Goal: Task Accomplishment & Management: Manage account settings

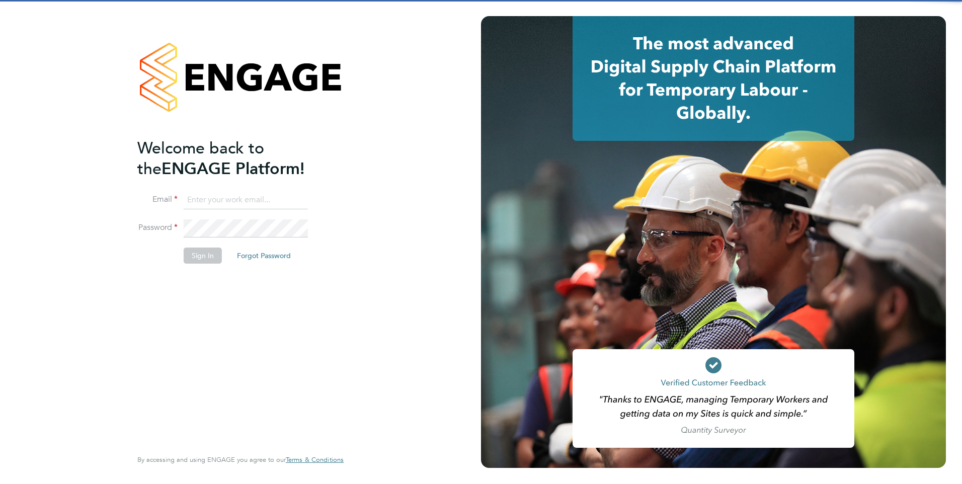
type input "rclarke@frlondon.co.uk"
click at [247, 201] on input "rclarke@frlondon.co.uk" at bounding box center [246, 200] width 124 height 18
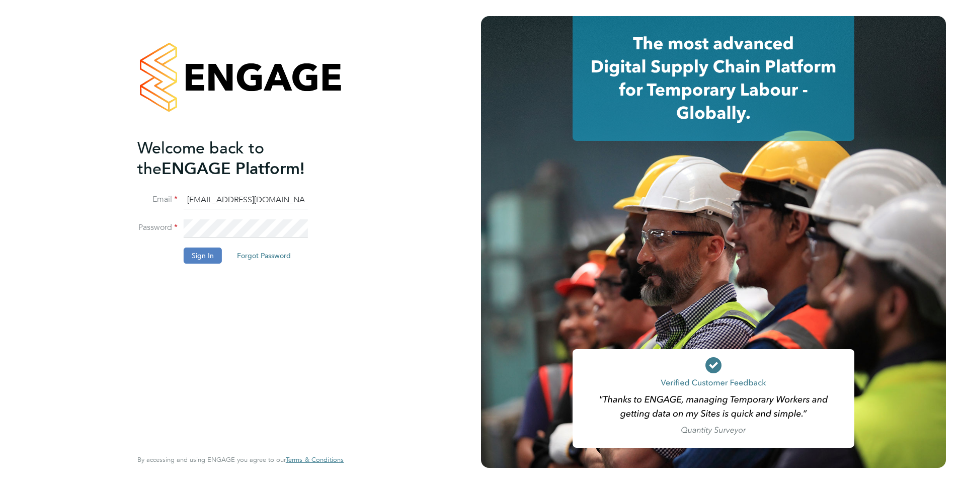
click at [194, 261] on button "Sign In" at bounding box center [203, 255] width 38 height 16
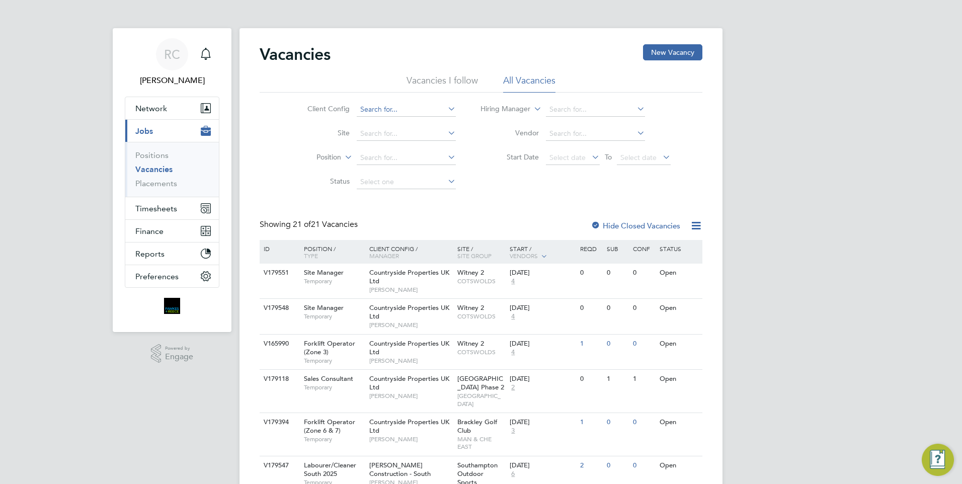
click at [418, 103] on input at bounding box center [406, 110] width 99 height 14
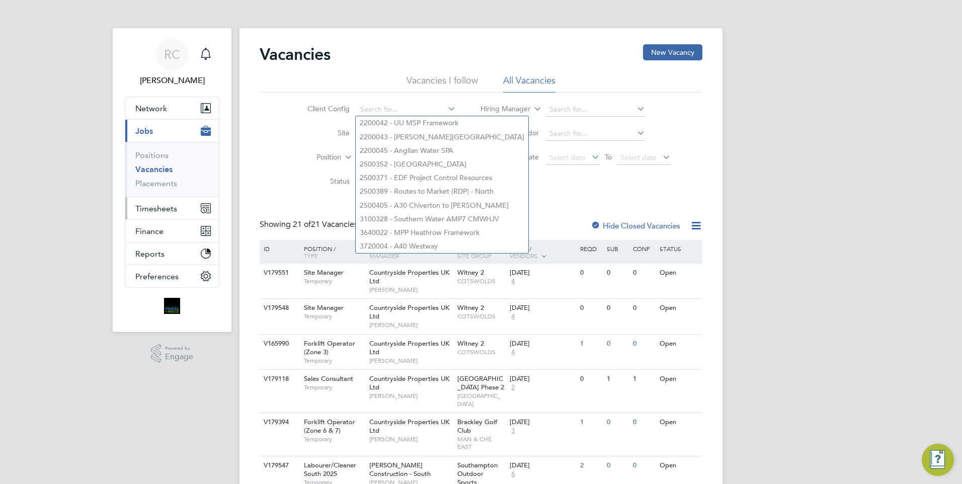
click at [149, 208] on span "Timesheets" at bounding box center [156, 209] width 42 height 10
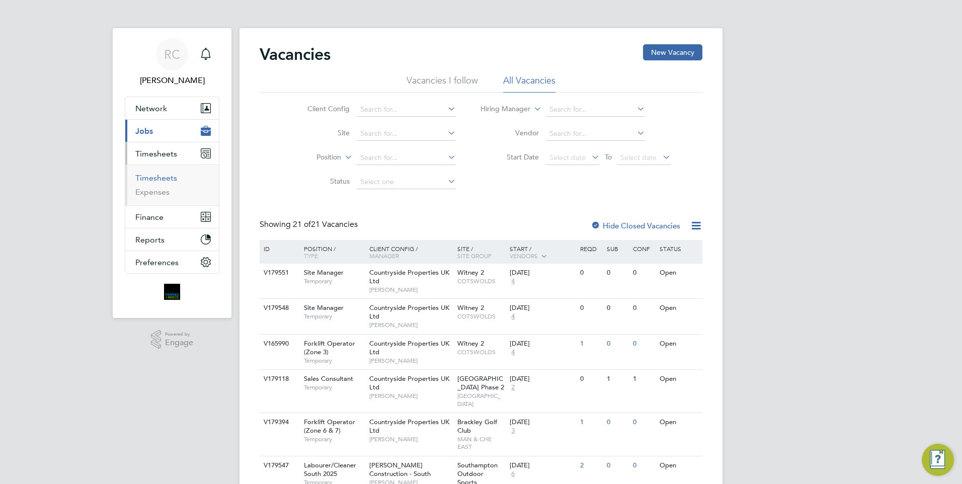
click at [159, 178] on link "Timesheets" at bounding box center [156, 178] width 42 height 10
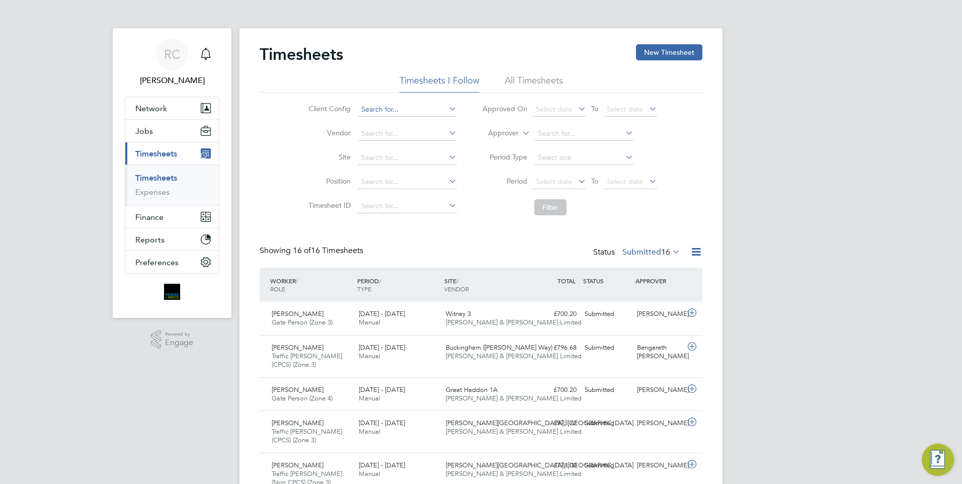
click at [411, 107] on input at bounding box center [407, 110] width 99 height 14
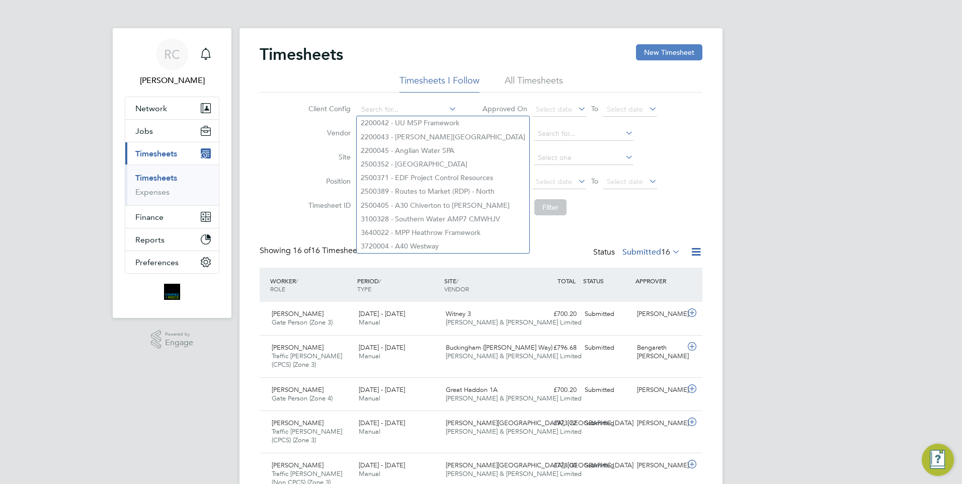
click at [655, 56] on button "New Timesheet" at bounding box center [669, 52] width 66 height 16
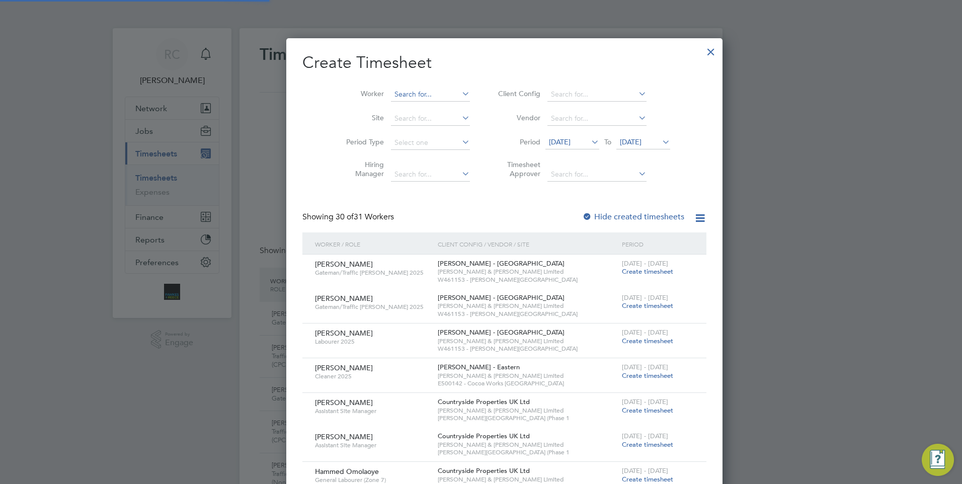
click at [391, 96] on input at bounding box center [430, 95] width 79 height 14
type input "j"
type input "zum"
click at [702, 51] on div at bounding box center [711, 49] width 18 height 18
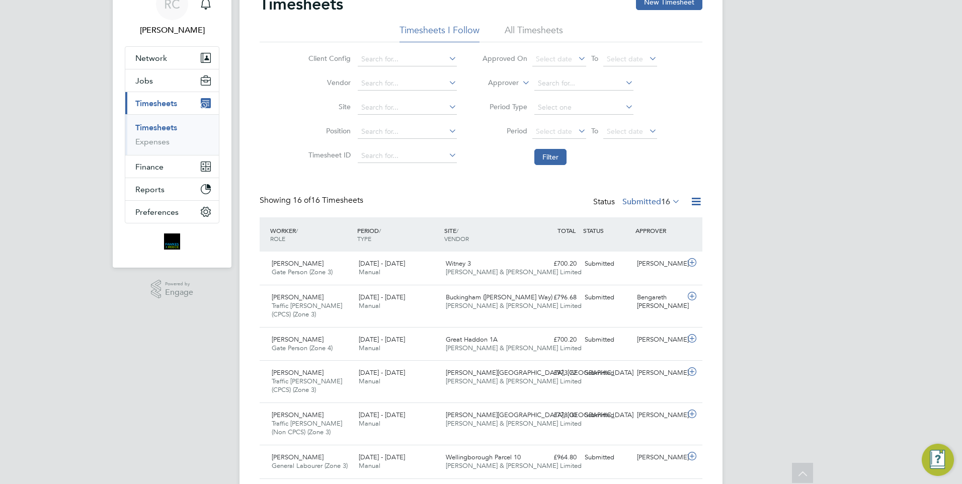
click at [525, 32] on li "All Timesheets" at bounding box center [534, 33] width 58 height 18
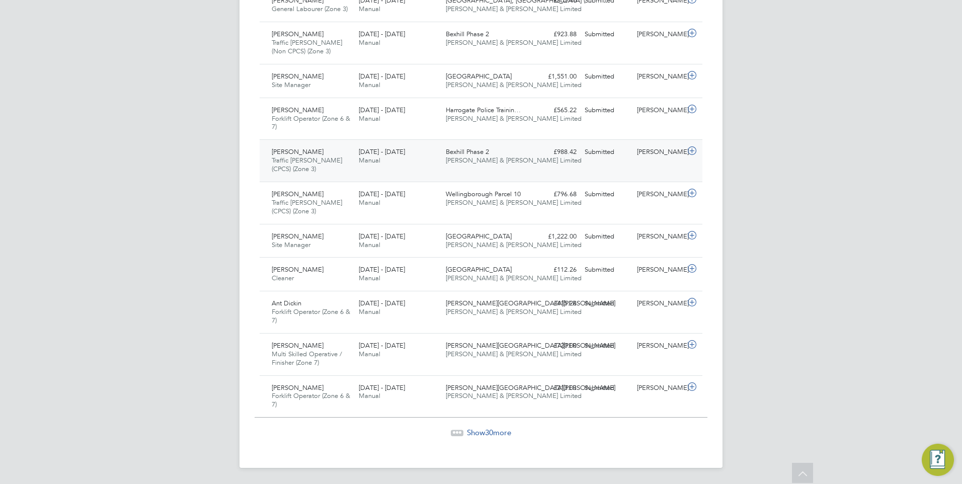
click at [422, 169] on div "[DATE] - [DATE] Manual" at bounding box center [398, 156] width 87 height 25
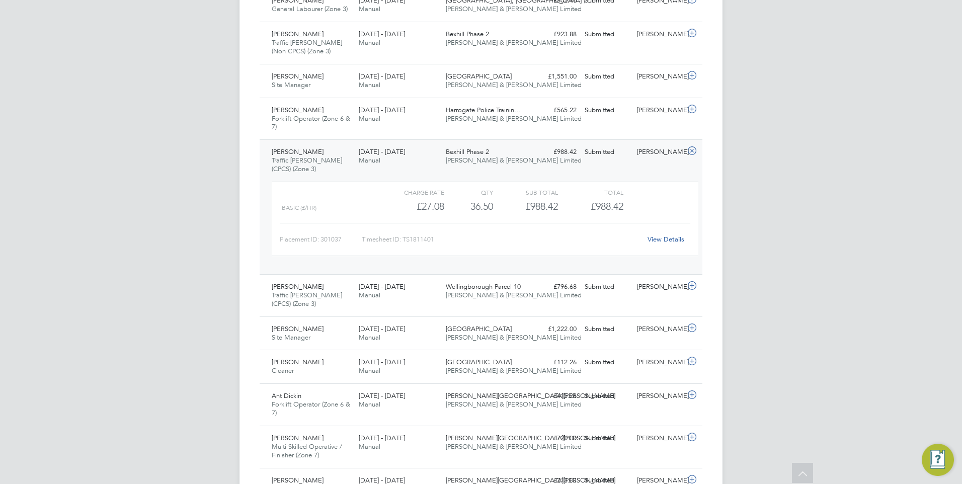
click at [649, 243] on div "View Details" at bounding box center [665, 239] width 49 height 16
click at [660, 238] on link "View Details" at bounding box center [665, 239] width 37 height 9
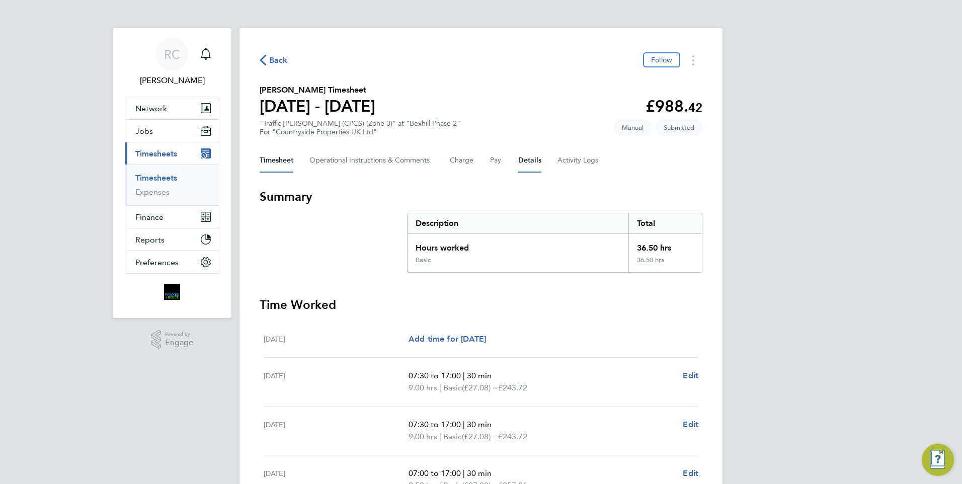
click at [539, 159] on button "Details" at bounding box center [529, 160] width 23 height 24
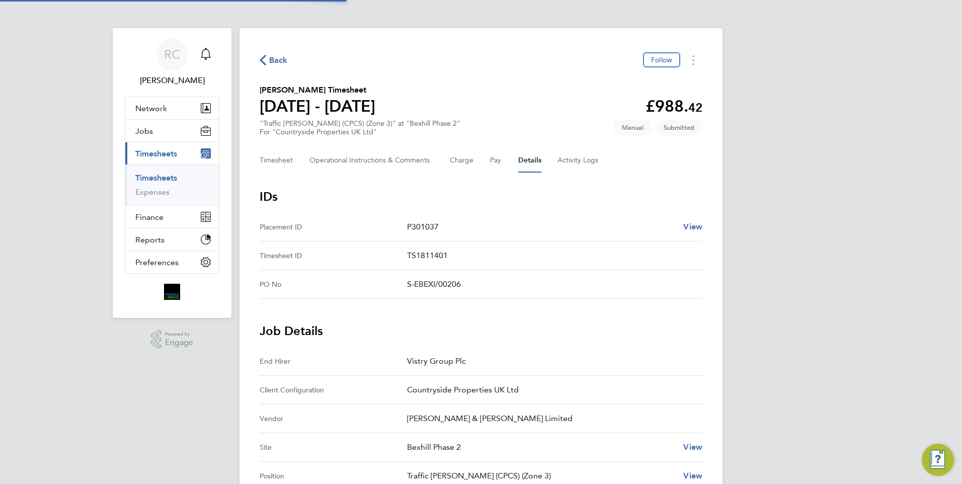
scroll to position [258, 0]
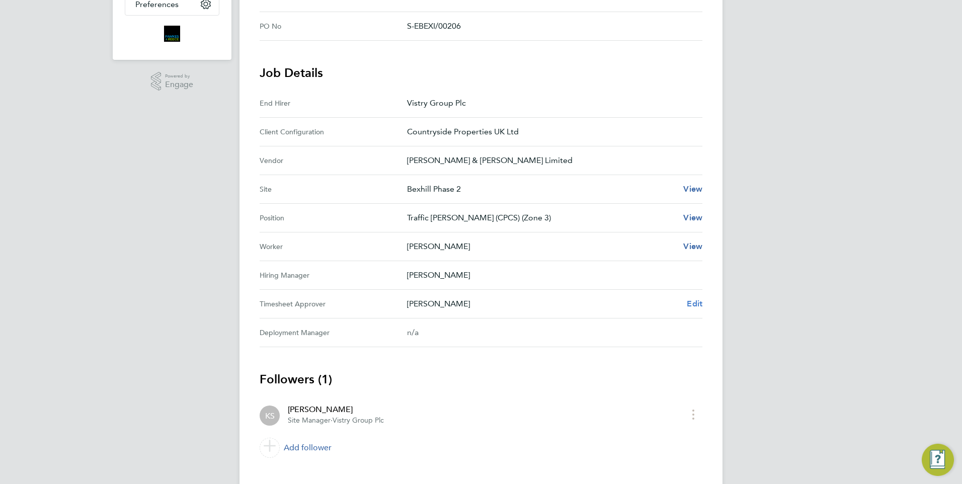
click at [698, 306] on span "Edit" at bounding box center [695, 304] width 16 height 10
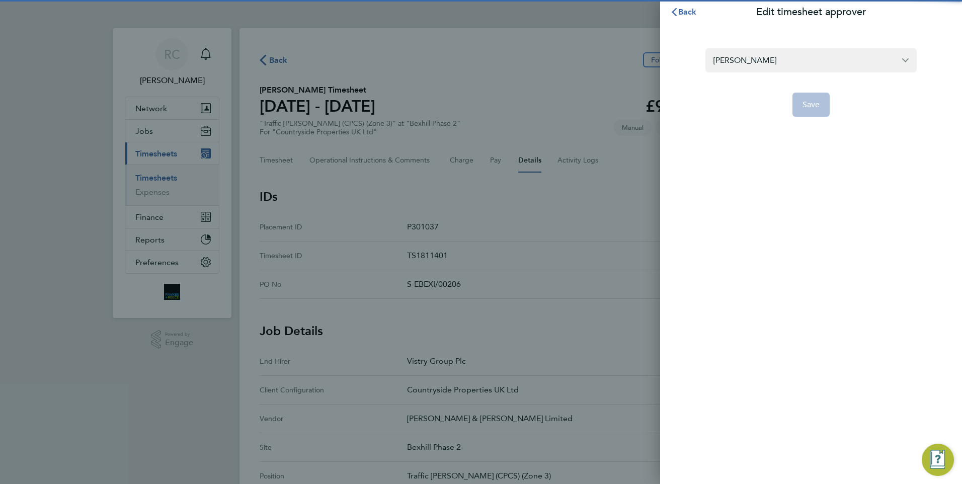
click at [741, 75] on form "Kevin Shannon Save" at bounding box center [810, 82] width 211 height 68
click at [752, 62] on input "[PERSON_NAME]" at bounding box center [810, 60] width 211 height 24
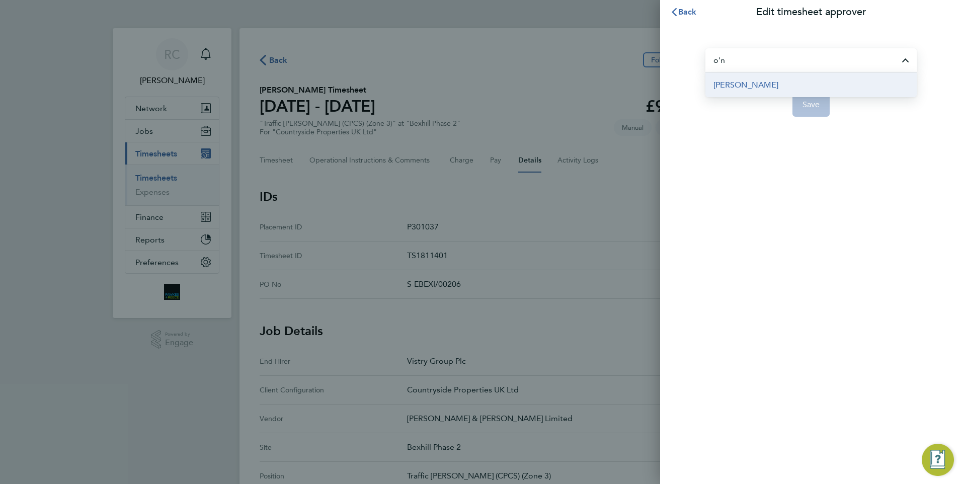
click at [762, 85] on li "John O'Neill" at bounding box center [810, 84] width 211 height 25
type input "John O'Neill"
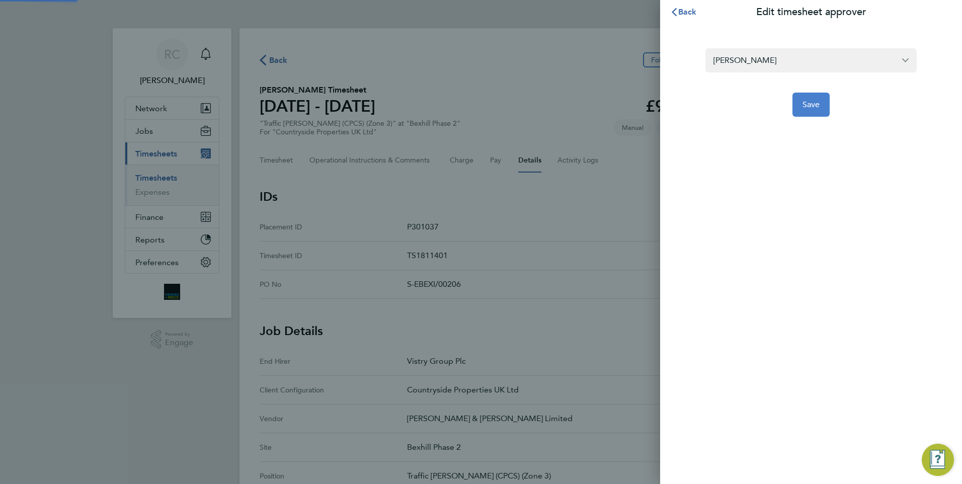
click at [806, 104] on span "Save" at bounding box center [811, 105] width 18 height 10
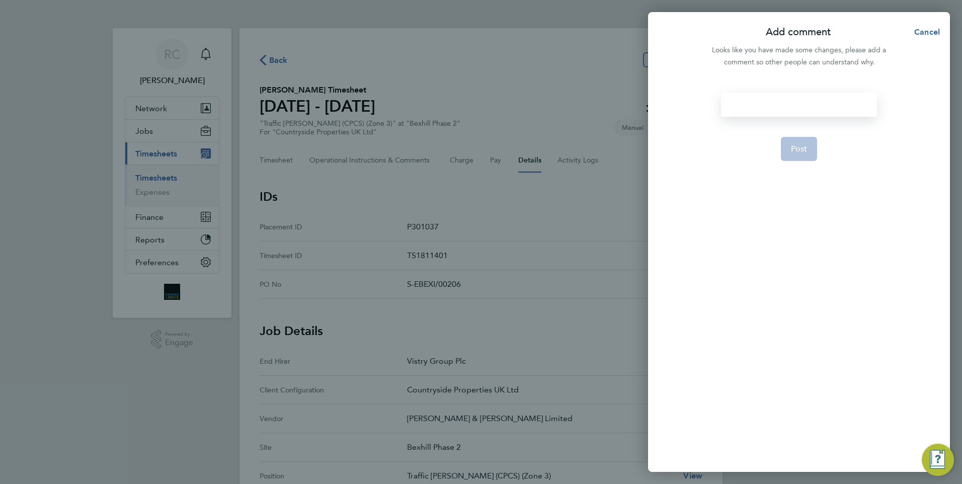
click at [785, 106] on div at bounding box center [798, 105] width 155 height 24
click at [784, 104] on div at bounding box center [798, 105] width 155 height 24
click at [809, 114] on div at bounding box center [798, 105] width 155 height 24
click at [931, 26] on button "Cancel" at bounding box center [924, 32] width 52 height 20
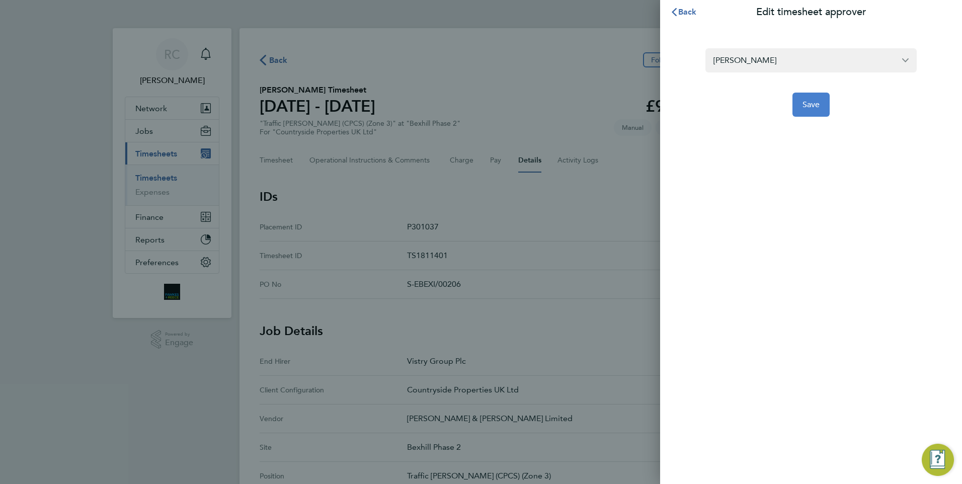
click at [815, 98] on button "Save" at bounding box center [811, 105] width 38 height 24
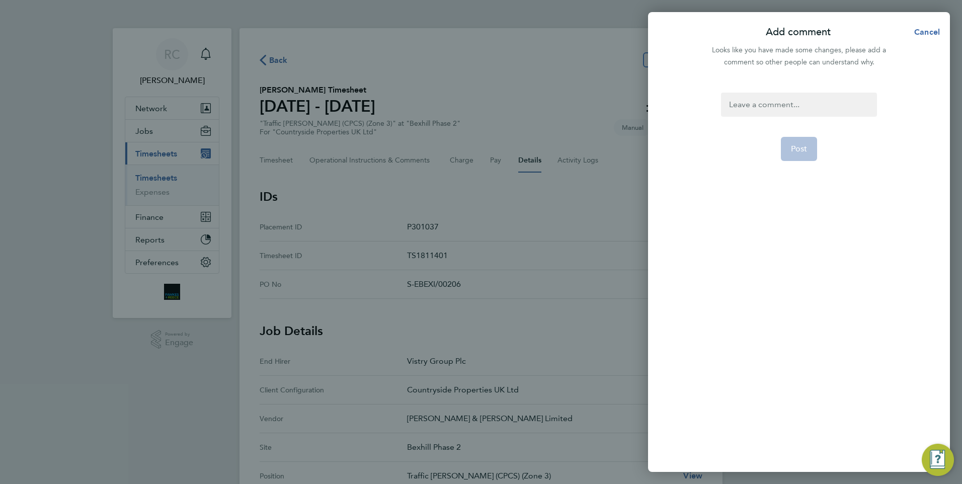
click at [784, 100] on div at bounding box center [798, 105] width 155 height 24
click at [776, 163] on form "Post" at bounding box center [798, 215] width 163 height 245
click at [748, 110] on div at bounding box center [798, 105] width 155 height 24
click at [799, 147] on span "Post" at bounding box center [799, 149] width 17 height 10
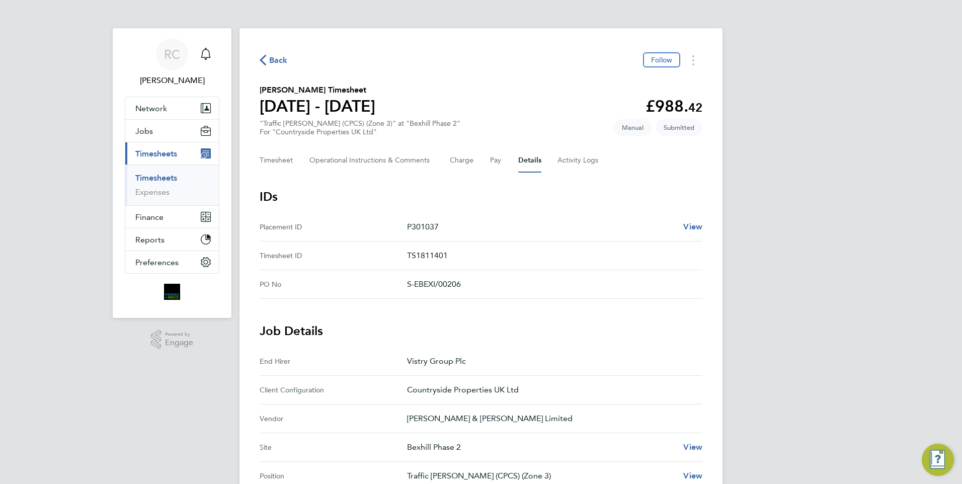
click at [155, 176] on link "Timesheets" at bounding box center [156, 178] width 42 height 10
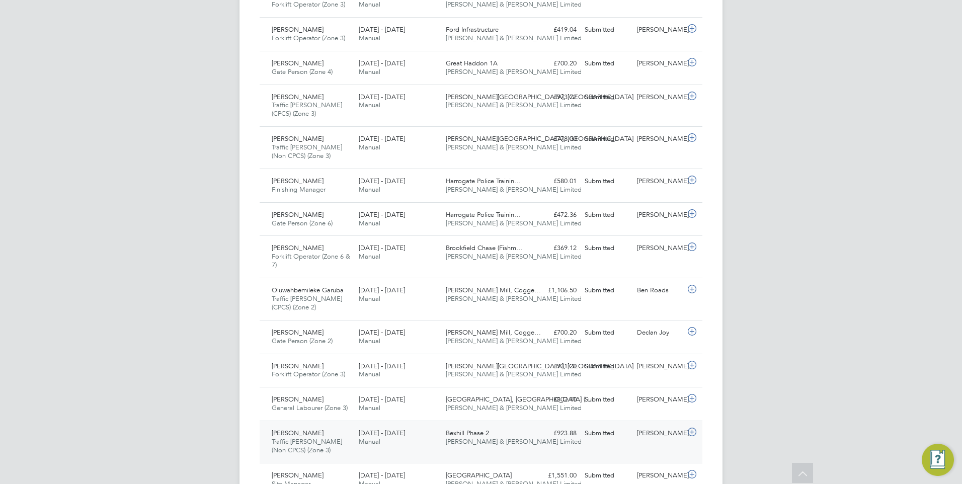
click at [546, 432] on div "£923.88 Submitted" at bounding box center [554, 433] width 52 height 17
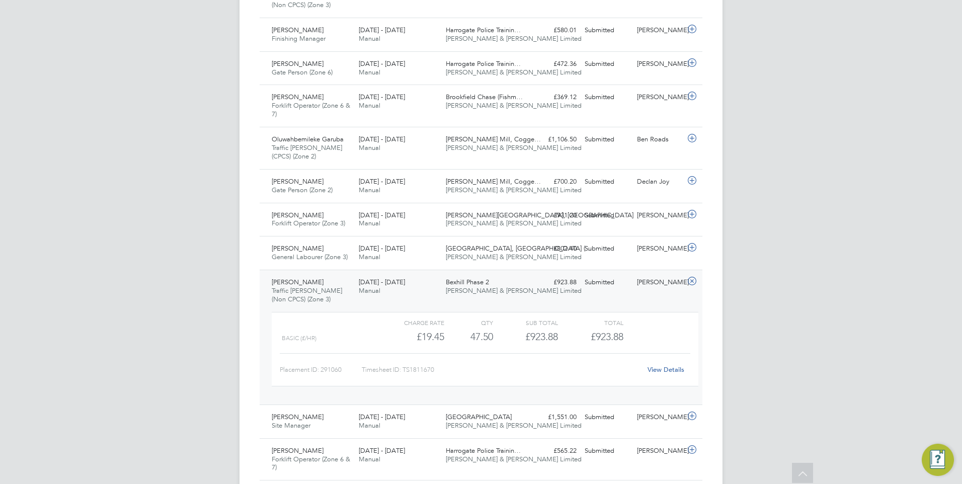
click at [661, 367] on link "View Details" at bounding box center [665, 369] width 37 height 9
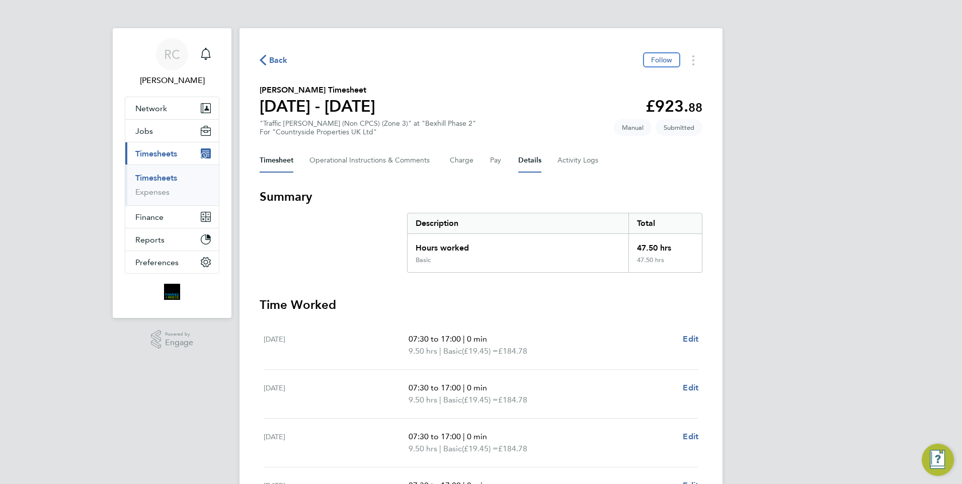
click at [528, 161] on button "Details" at bounding box center [529, 160] width 23 height 24
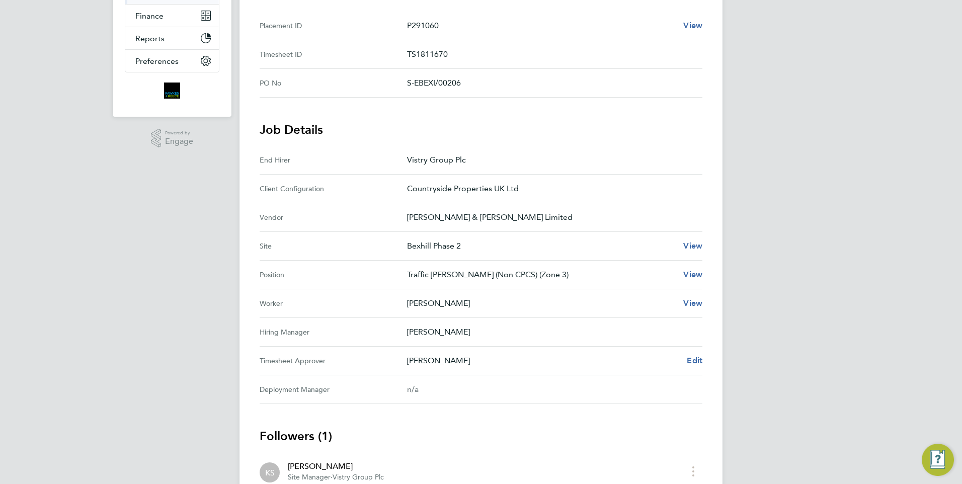
scroll to position [276, 0]
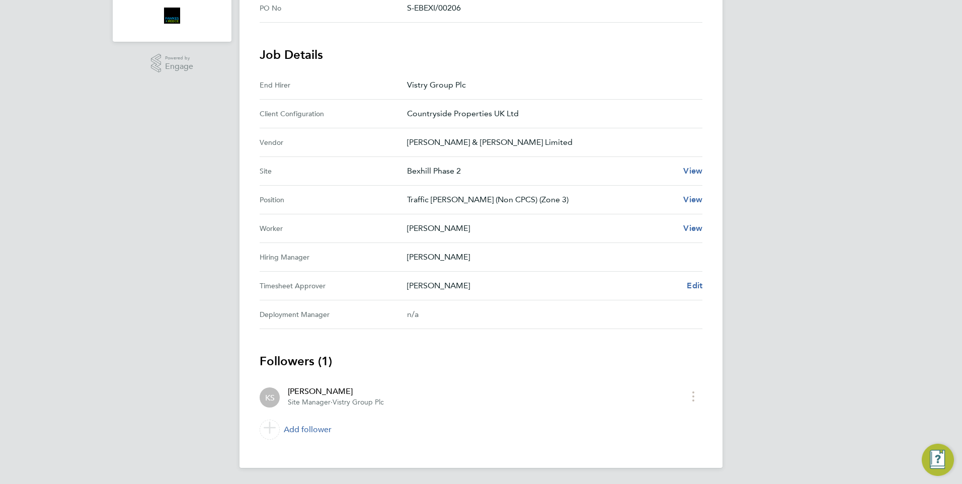
click at [686, 287] on div "Kevin Shannon Edit" at bounding box center [554, 286] width 295 height 12
click at [691, 285] on span "Edit" at bounding box center [695, 286] width 16 height 10
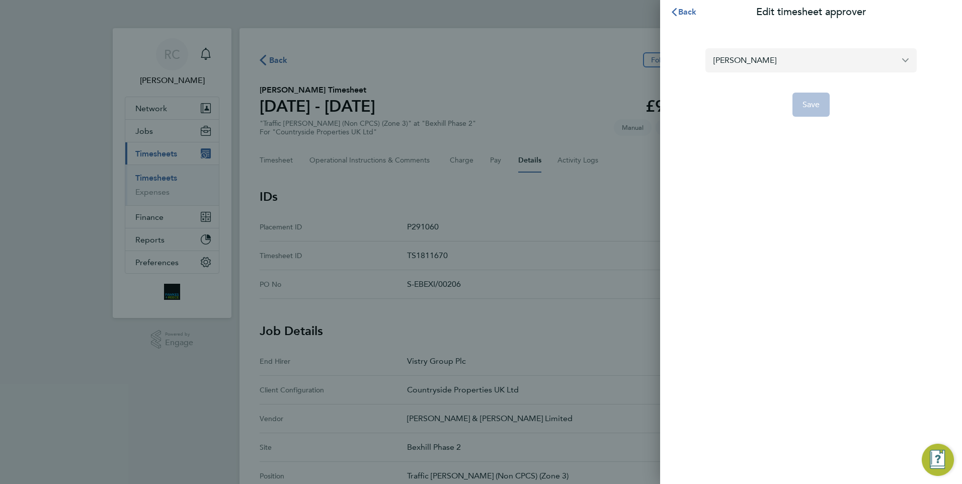
click at [745, 65] on input "[PERSON_NAME]" at bounding box center [810, 60] width 211 height 24
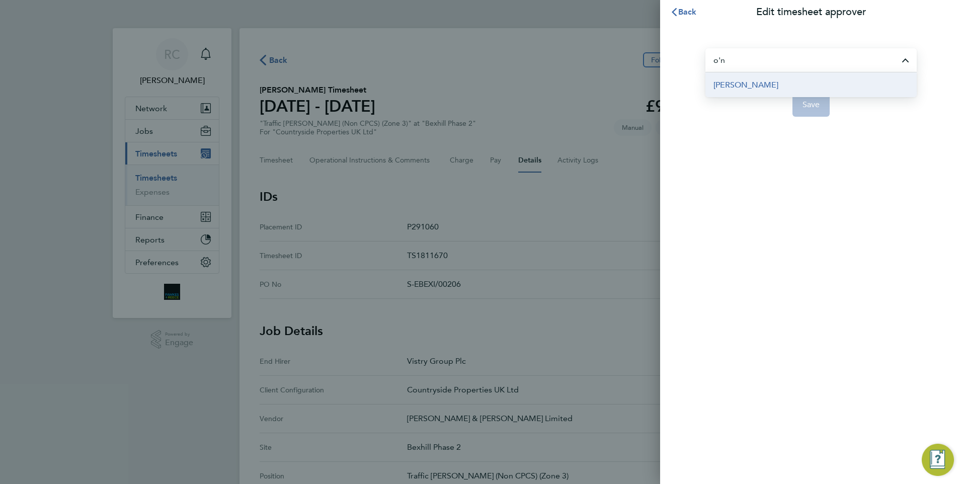
click at [740, 90] on span "John O'Neill" at bounding box center [745, 85] width 65 height 12
type input "John O'Neill"
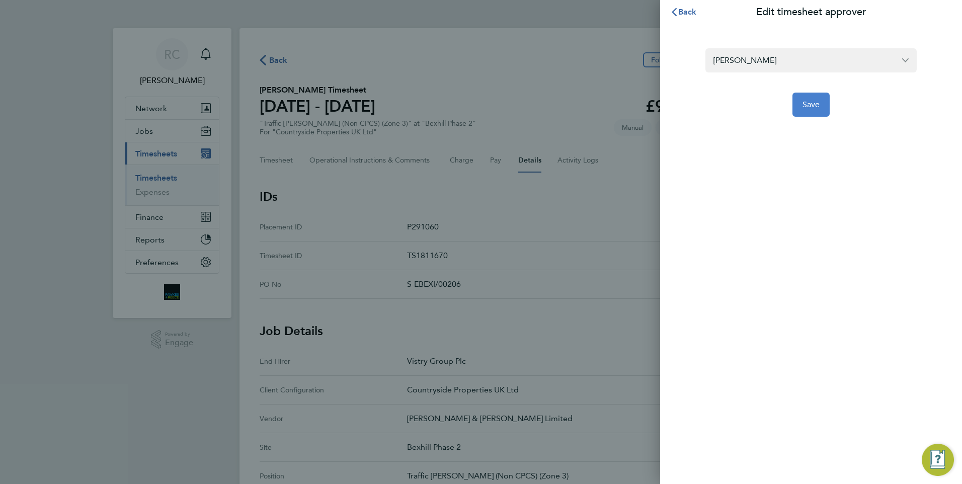
click at [806, 95] on button "Save" at bounding box center [811, 105] width 38 height 24
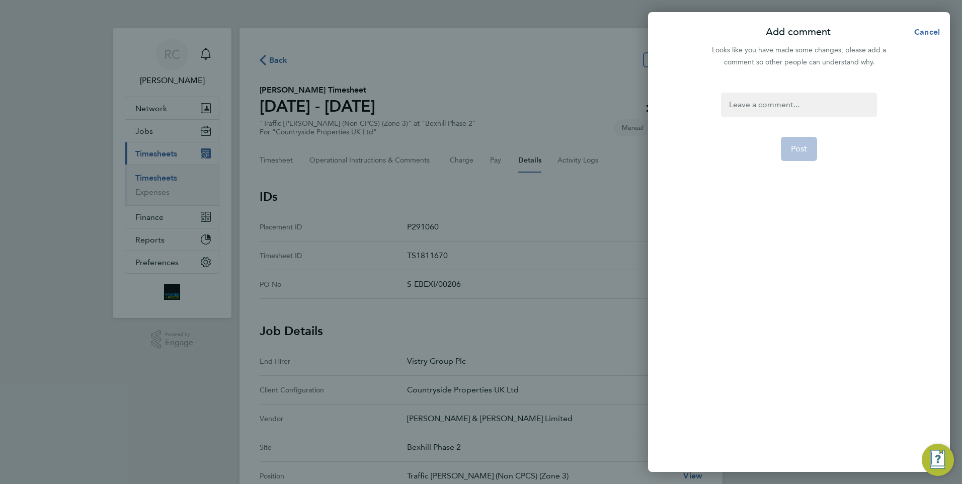
click at [785, 99] on div at bounding box center [798, 105] width 155 height 24
click at [785, 103] on div at bounding box center [798, 105] width 155 height 24
click at [797, 141] on button "Post" at bounding box center [799, 149] width 37 height 24
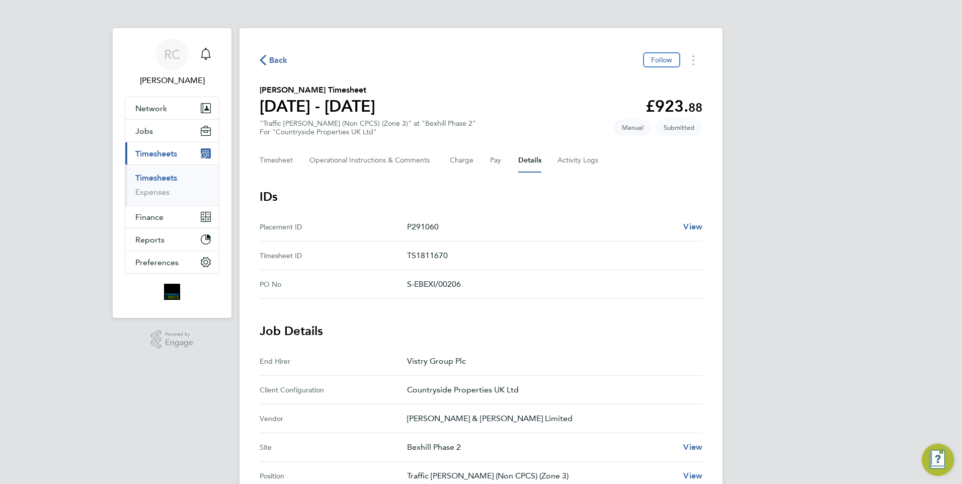
click at [283, 60] on span "Back" at bounding box center [278, 60] width 19 height 12
